Goal: Communication & Community: Ask a question

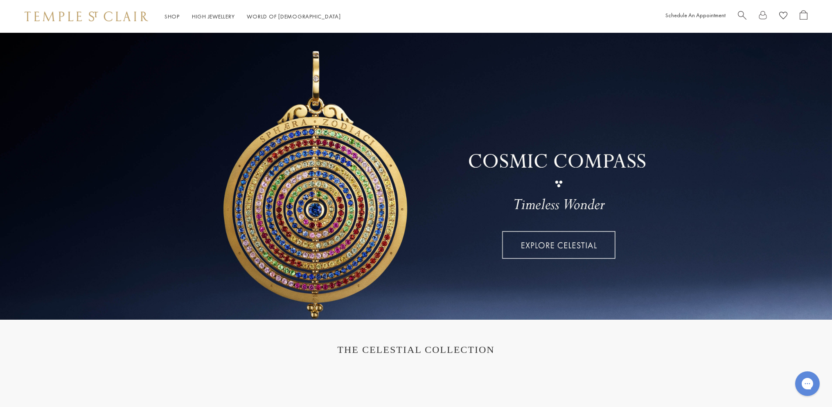
click at [759, 14] on link at bounding box center [763, 16] width 8 height 13
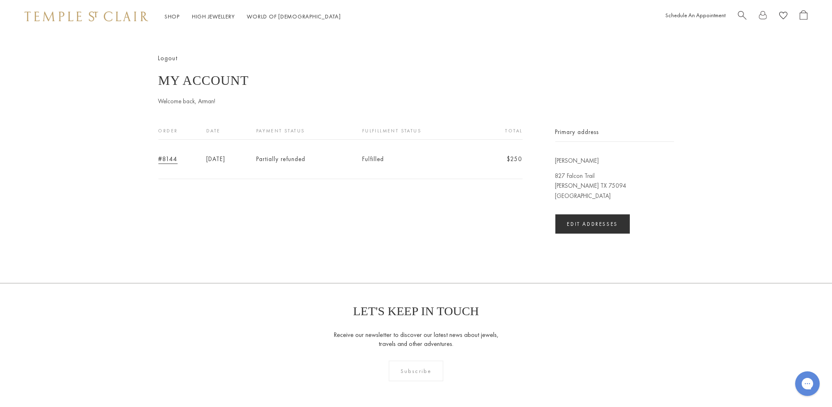
click at [172, 161] on link "#8144" at bounding box center [167, 158] width 19 height 9
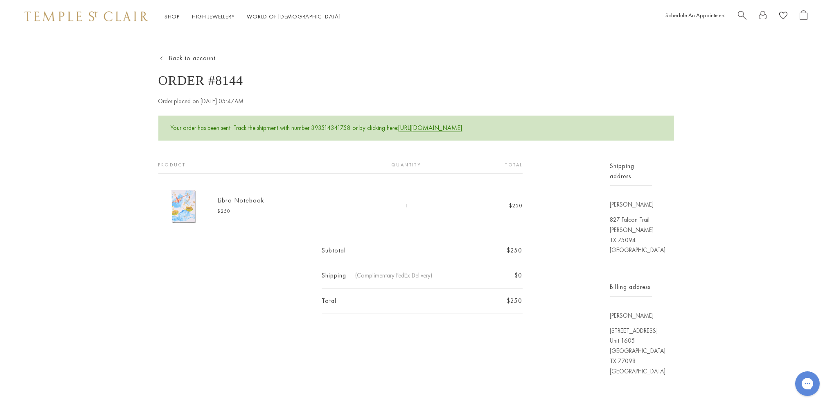
click at [463, 129] on link "https://www.fedex.com/fedextrack/?trknbr=393514341758" at bounding box center [431, 127] width 64 height 9
click at [798, 382] on button "Chat with us" at bounding box center [807, 382] width 27 height 27
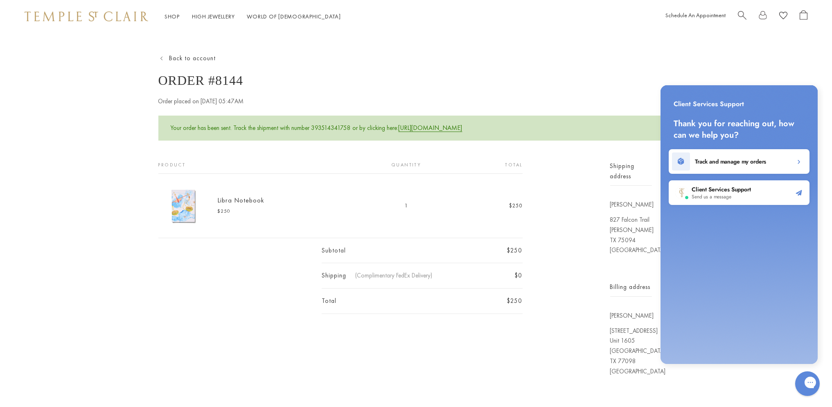
click at [734, 189] on h2 "Client Services Support" at bounding box center [720, 189] width 59 height 8
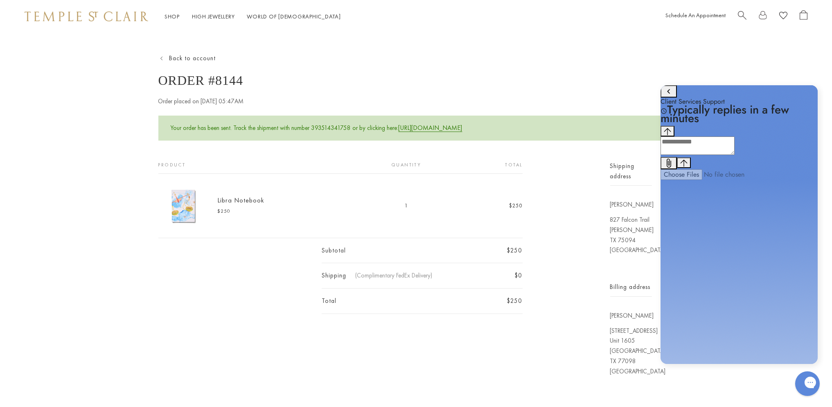
click at [709, 155] on textarea "live chat message input" at bounding box center [697, 145] width 74 height 18
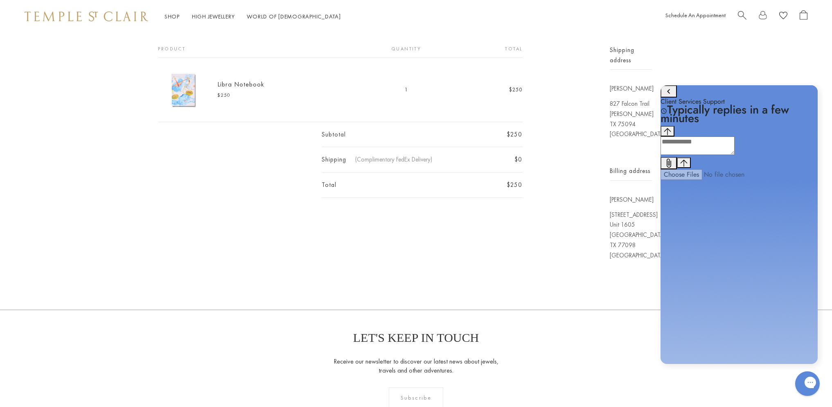
scroll to position [123, 0]
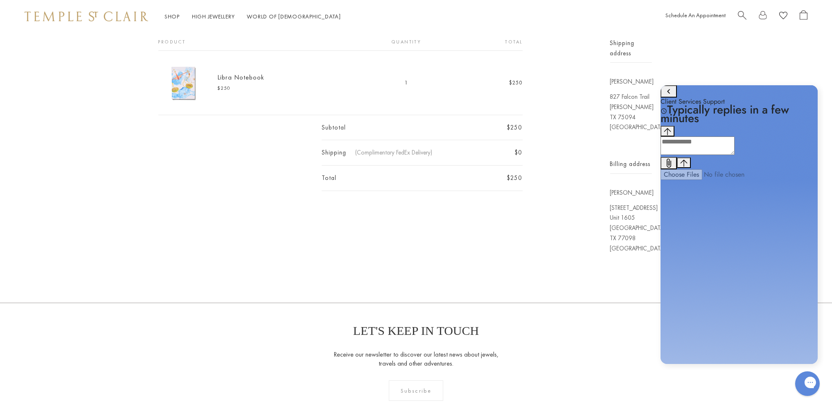
click at [543, 294] on div "Shop Shop Categories Amulets Pendants & Charms Lockets Chains & Leather Cords E…" at bounding box center [416, 237] width 832 height 721
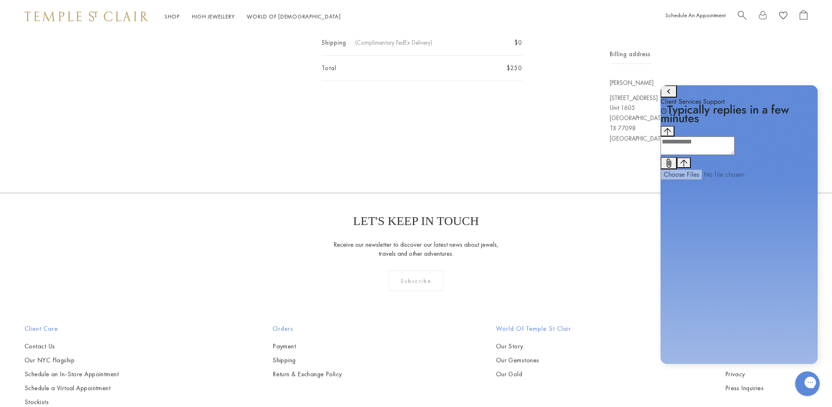
scroll to position [205, 0]
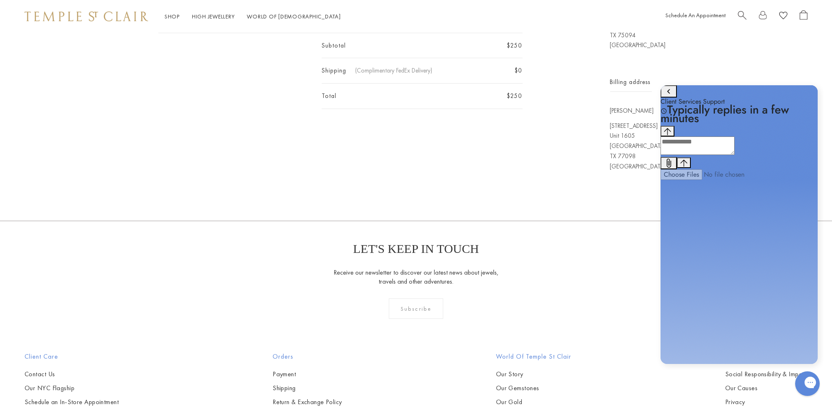
click at [801, 83] on div "Client Services Support Typically replies in a few minutes History has been fet…" at bounding box center [738, 225] width 169 height 289
click at [667, 96] on icon "go to home page" at bounding box center [669, 91] width 10 height 10
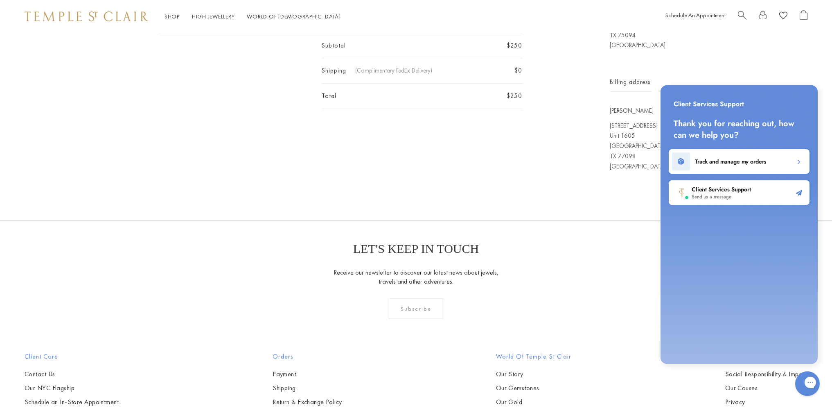
click at [728, 166] on div "Track and manage my orders" at bounding box center [739, 161] width 141 height 25
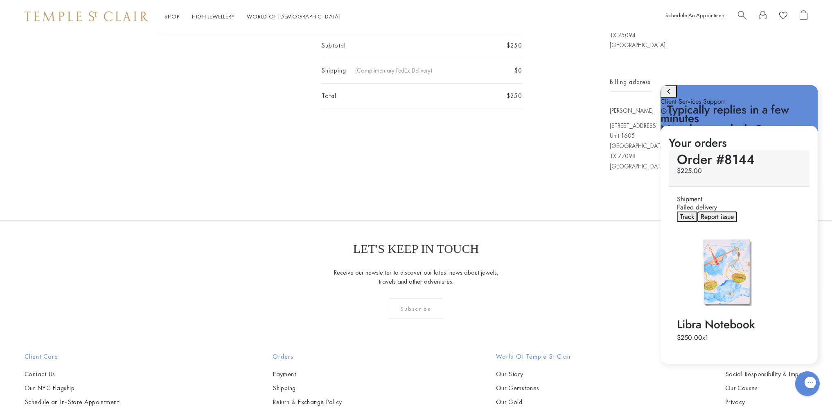
click at [730, 212] on span "Report issue" at bounding box center [716, 216] width 33 height 9
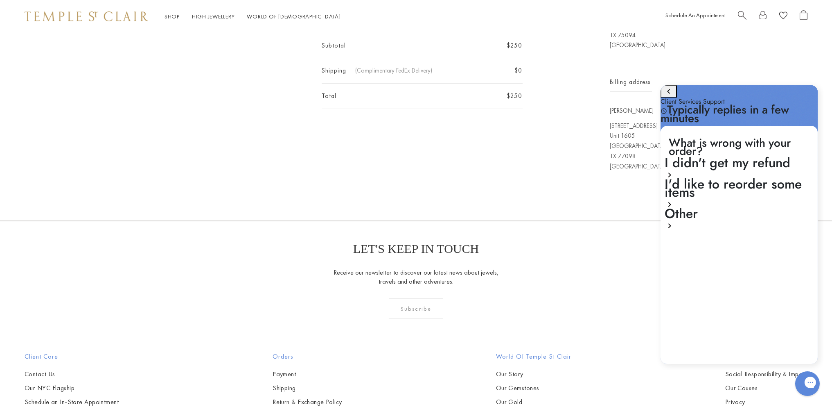
click at [727, 209] on div "Other" at bounding box center [736, 219] width 145 height 21
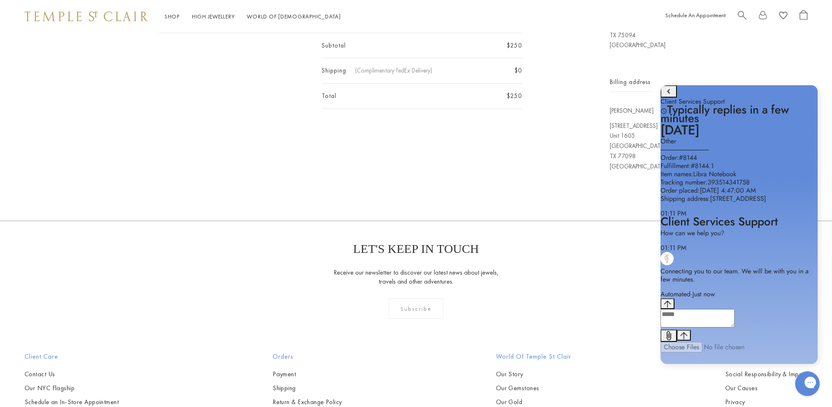
scroll to position [323, 0]
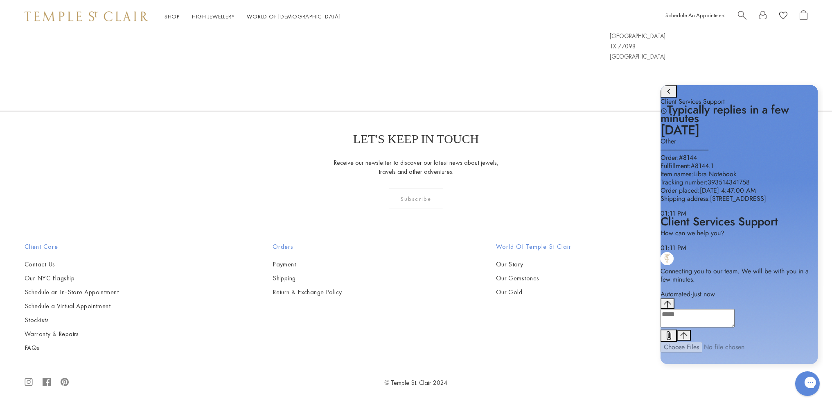
click at [724, 327] on textarea "live chat message input" at bounding box center [697, 318] width 74 height 18
type textarea "**********"
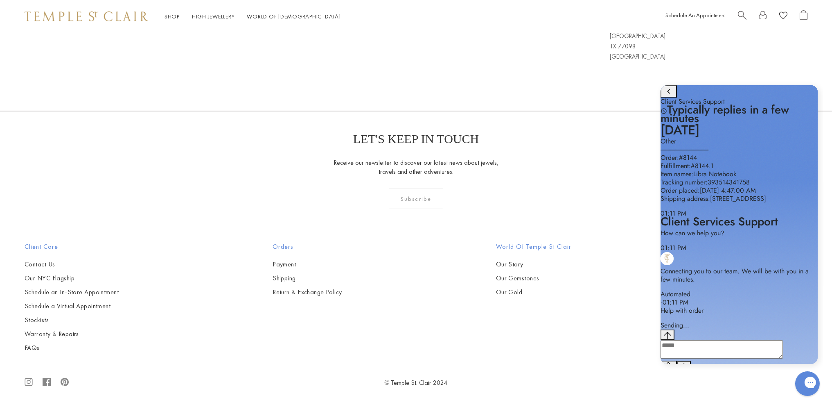
scroll to position [12, 0]
